Goal: Task Accomplishment & Management: Use online tool/utility

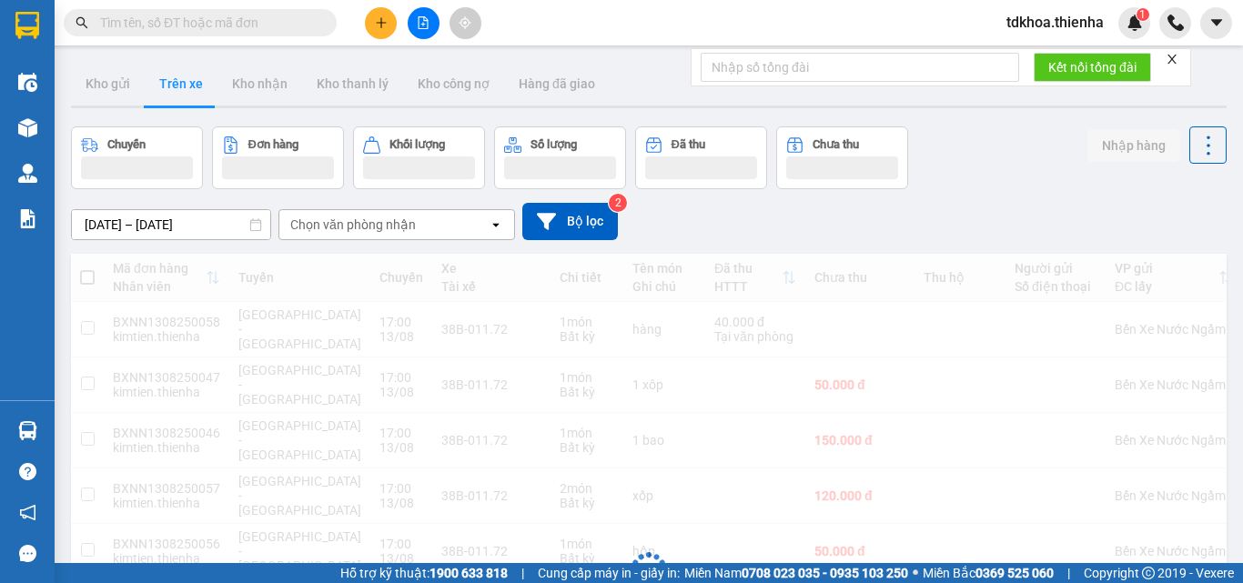
click at [426, 24] on icon "file-add" at bounding box center [423, 22] width 13 height 13
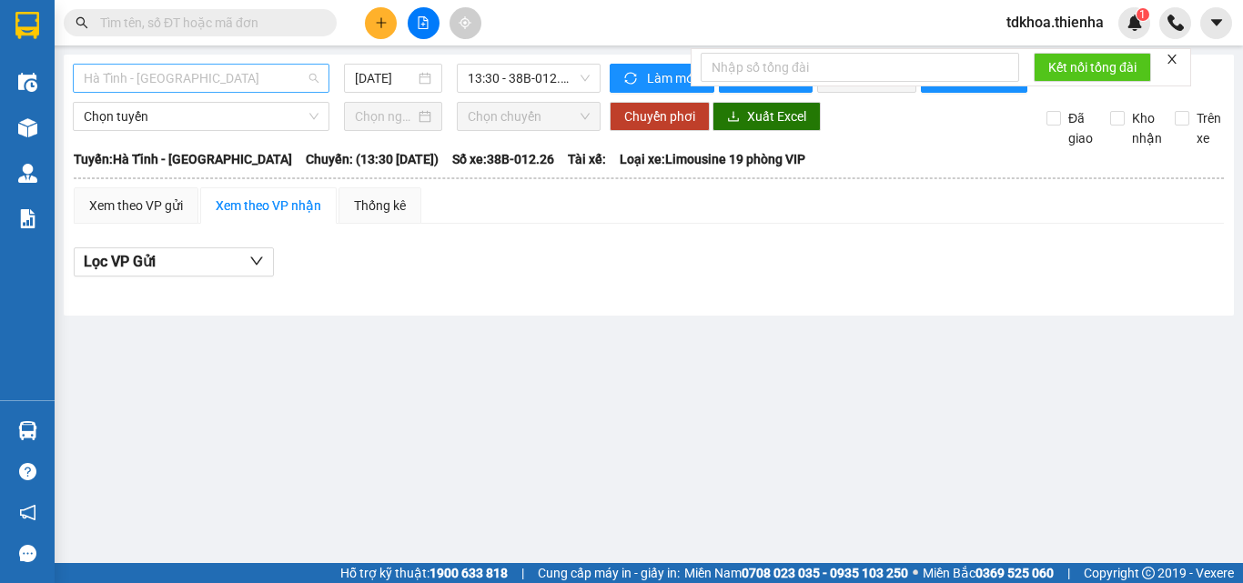
click at [215, 76] on span "Hà Tĩnh - [GEOGRAPHIC_DATA]" at bounding box center [201, 78] width 235 height 27
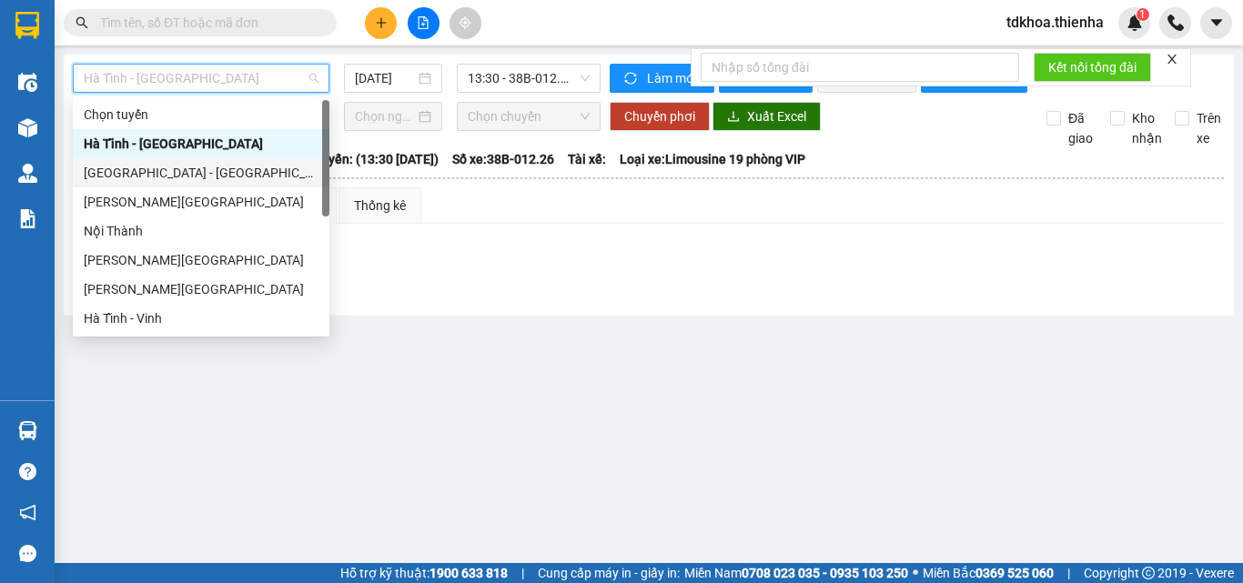
click at [111, 172] on div "[GEOGRAPHIC_DATA] - [GEOGRAPHIC_DATA]" at bounding box center [201, 173] width 235 height 20
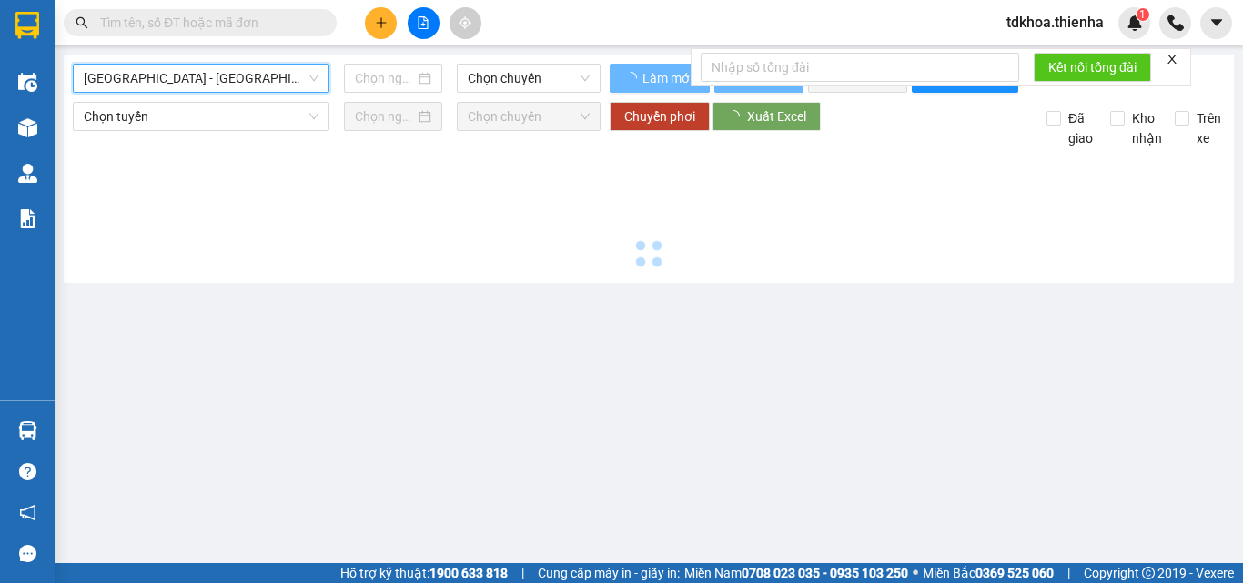
type input "[DATE]"
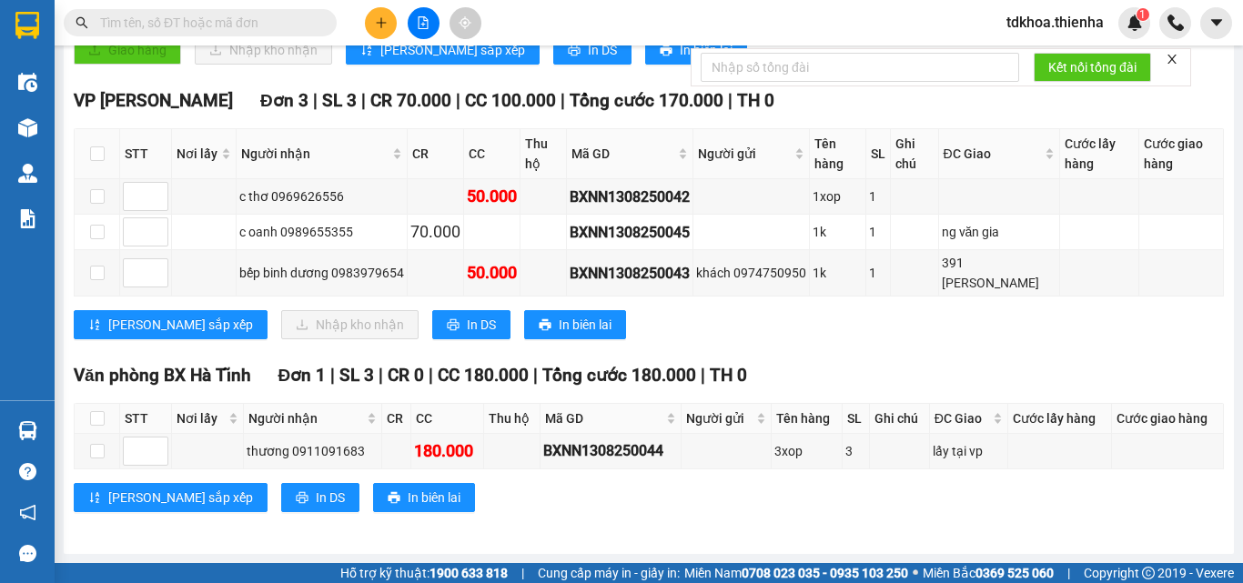
scroll to position [61, 0]
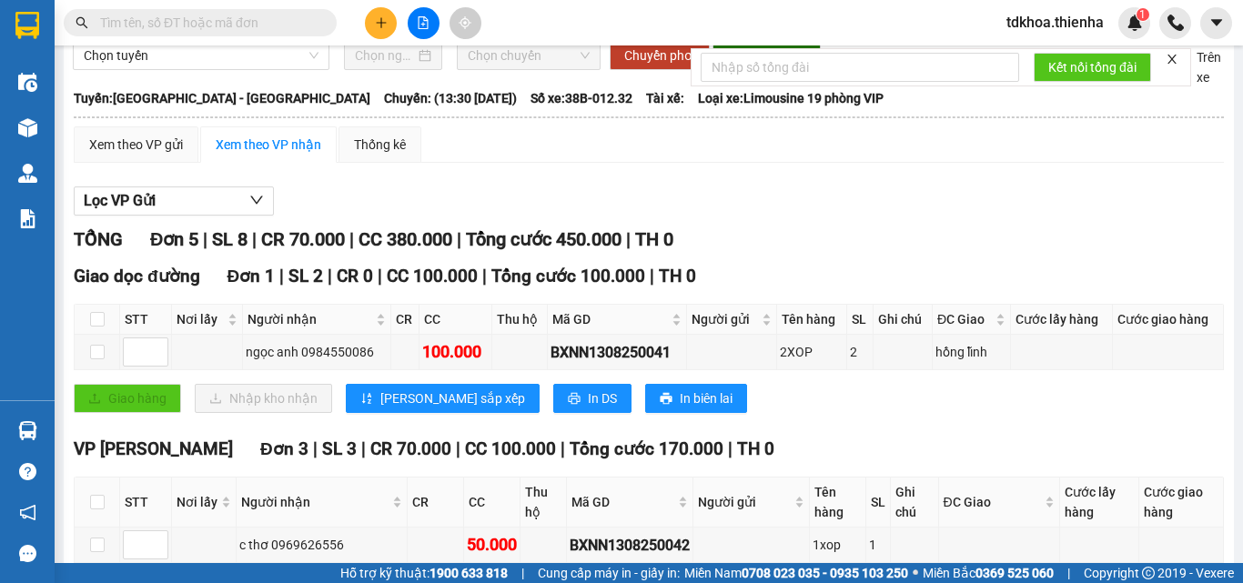
click at [1172, 56] on icon "close" at bounding box center [1172, 59] width 9 height 9
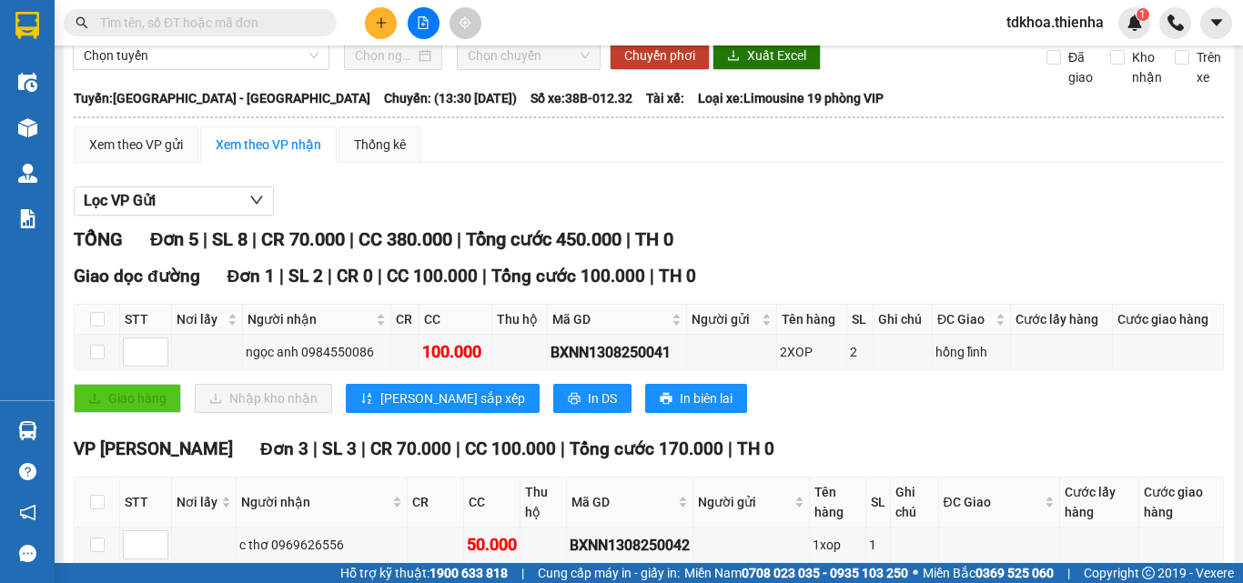
scroll to position [0, 0]
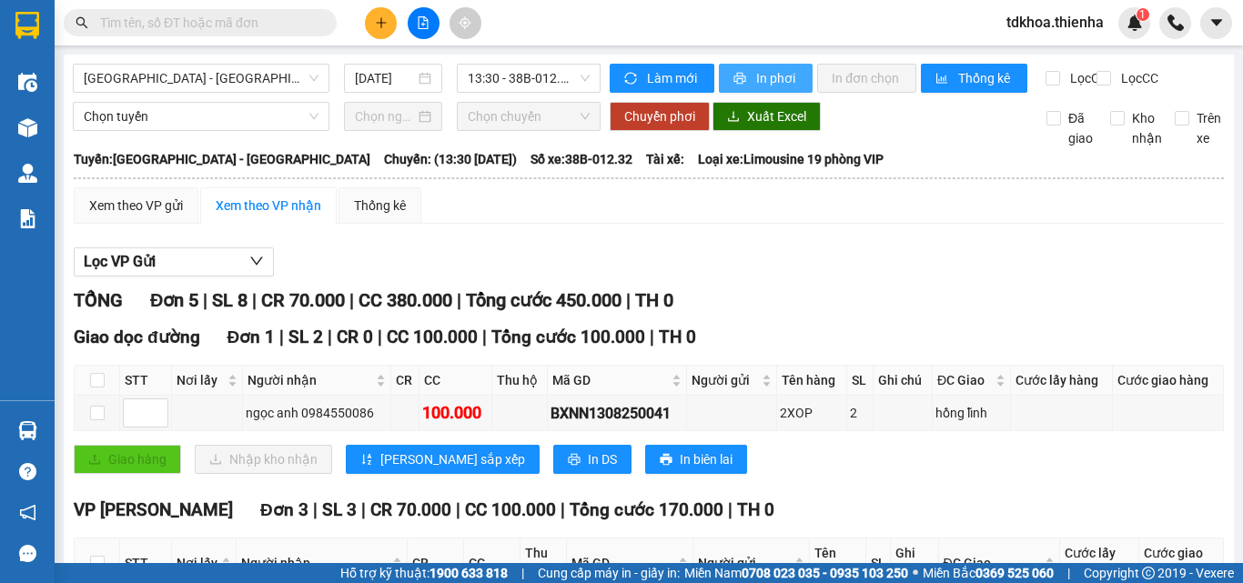
click at [779, 79] on span "In phơi" at bounding box center [777, 78] width 42 height 20
